Goal: Task Accomplishment & Management: Complete application form

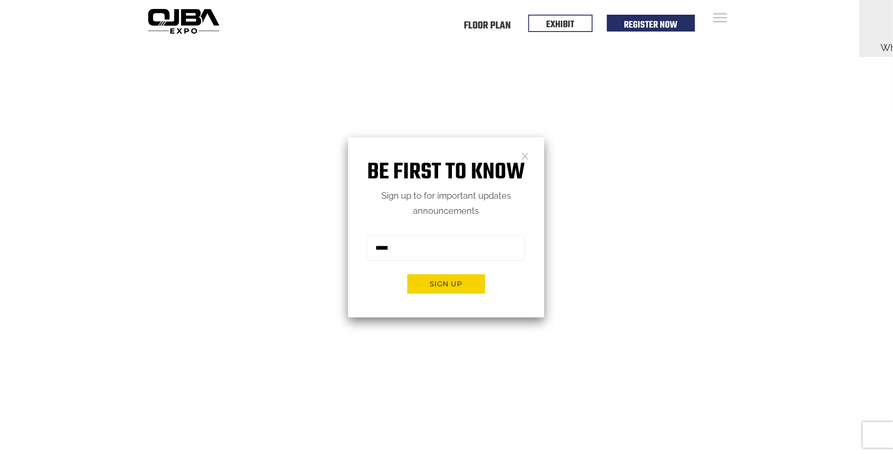
click at [524, 156] on link at bounding box center [525, 155] width 7 height 7
